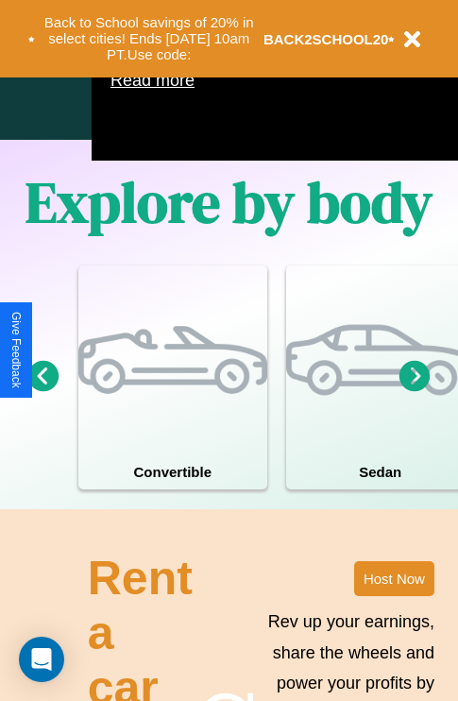
scroll to position [1214, 0]
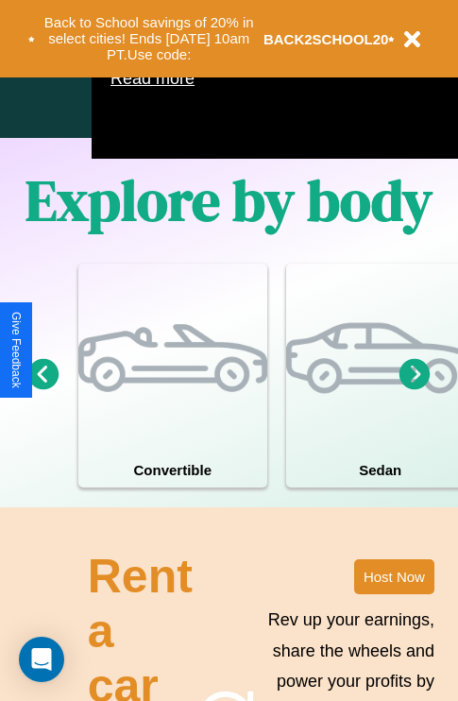
click at [415, 389] on icon at bounding box center [415, 373] width 31 height 31
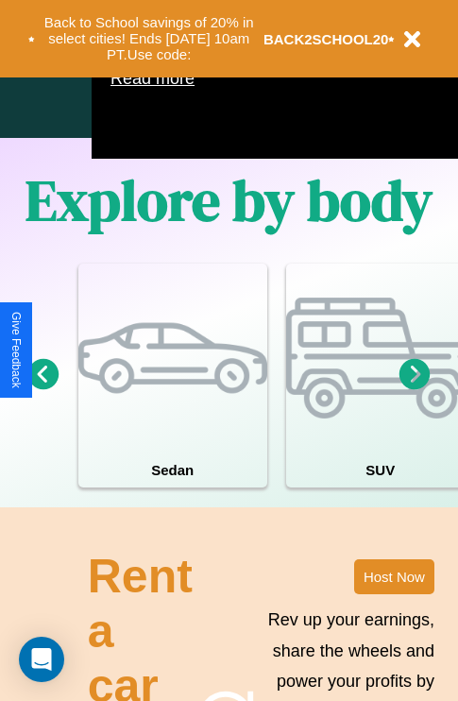
click at [415, 389] on icon at bounding box center [415, 373] width 31 height 31
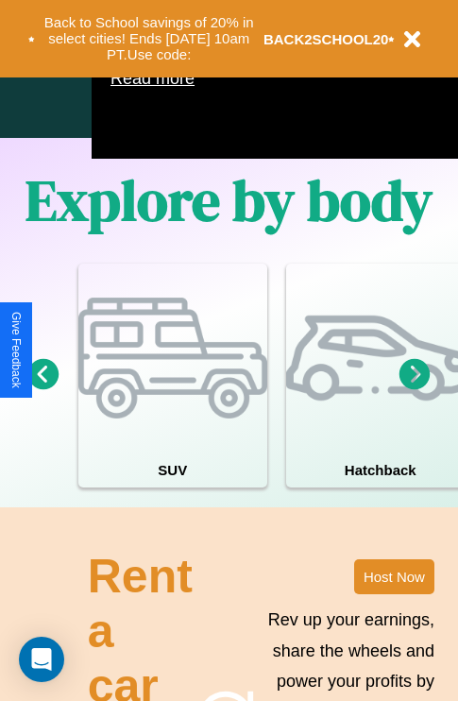
click at [415, 389] on icon at bounding box center [415, 373] width 31 height 31
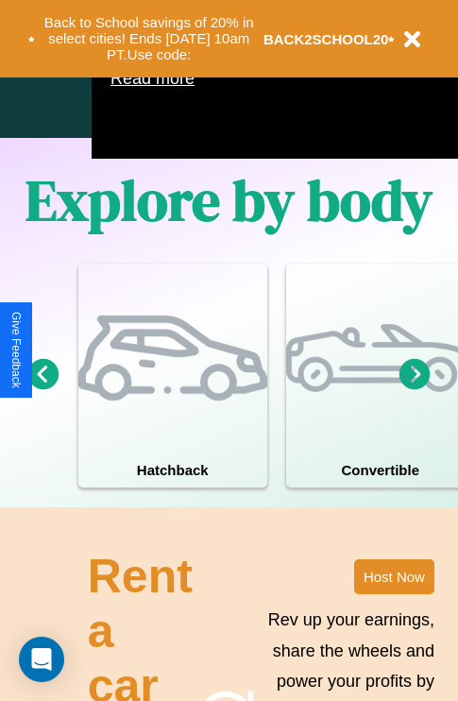
click at [415, 389] on icon at bounding box center [415, 373] width 31 height 31
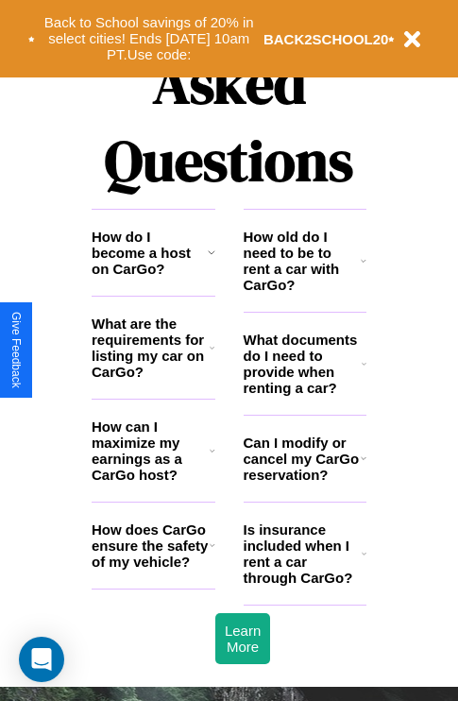
scroll to position [2290, 0]
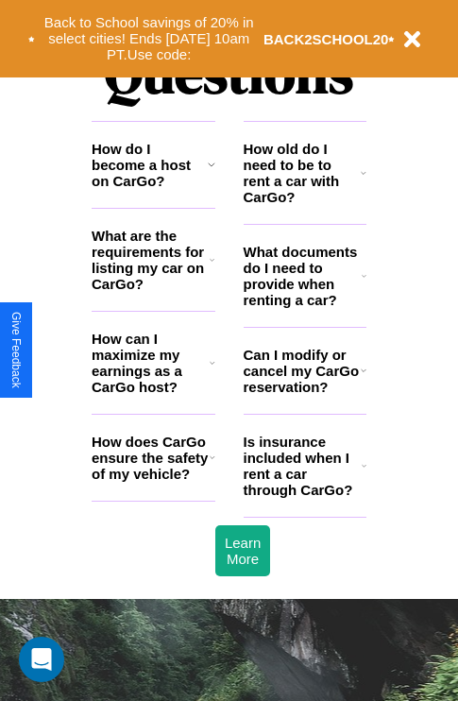
click at [363, 378] on icon at bounding box center [364, 370] width 6 height 15
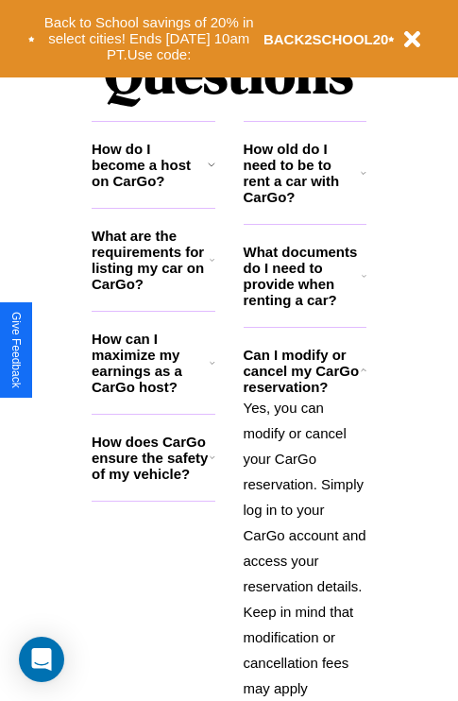
click at [153, 290] on h3 "What are the requirements for listing my car on CarGo?" at bounding box center [151, 260] width 118 height 64
click at [364, 284] on icon at bounding box center [364, 275] width 5 height 15
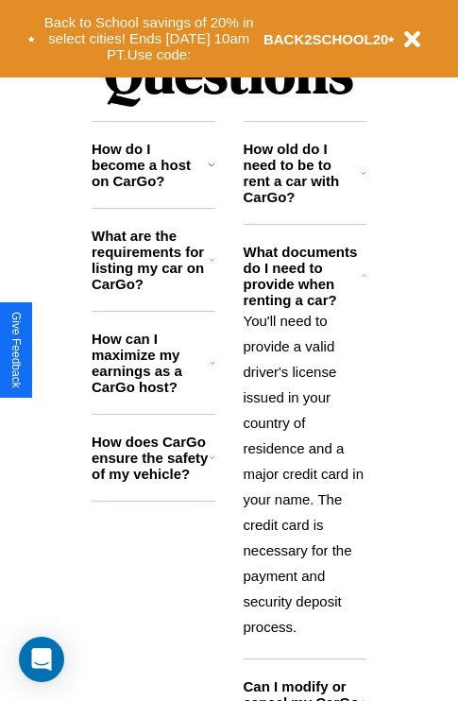
click at [153, 290] on h3 "What are the requirements for listing my car on CarGo?" at bounding box center [151, 260] width 118 height 64
click at [153, 393] on h3 "How can I maximize my earnings as a CarGo host?" at bounding box center [151, 363] width 118 height 64
